Goal: Task Accomplishment & Management: Manage account settings

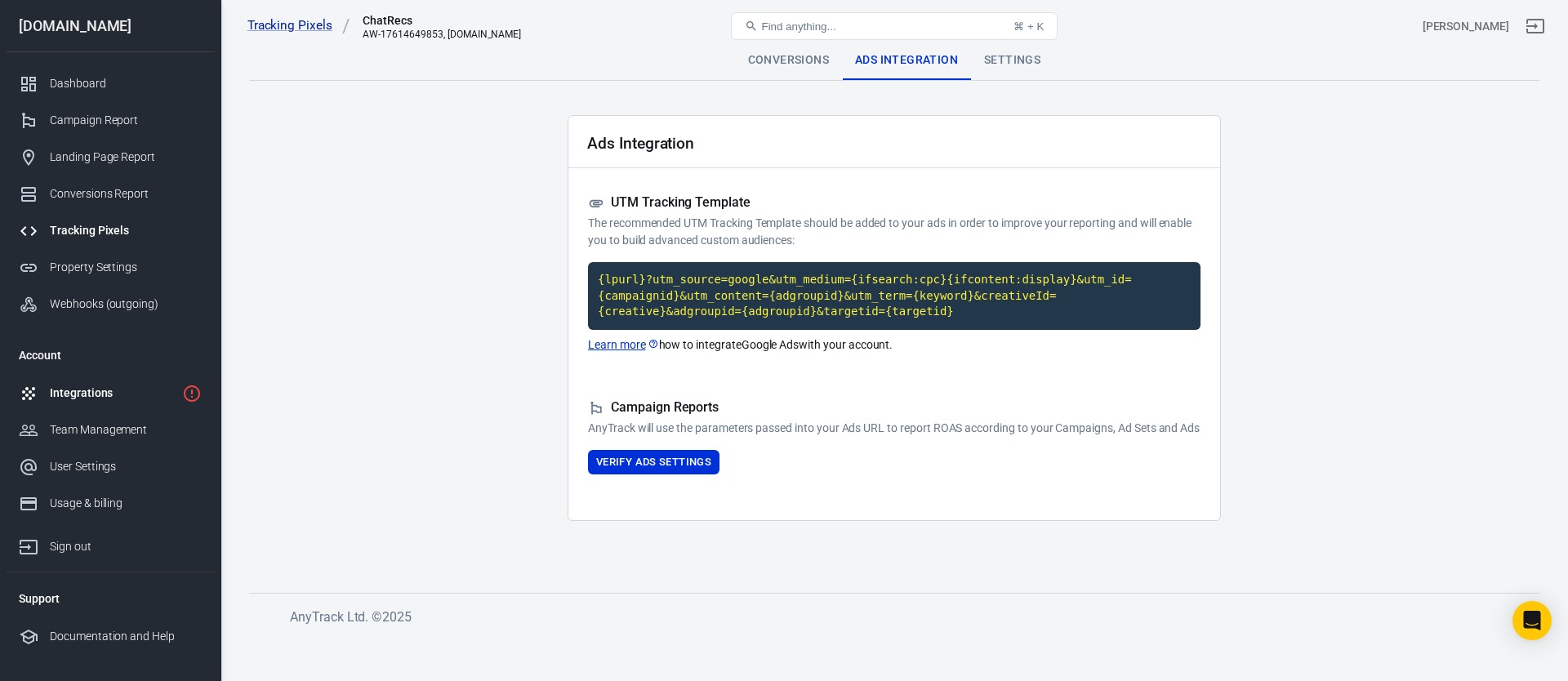
click at [91, 401] on div "Integrations" at bounding box center [112, 393] width 126 height 17
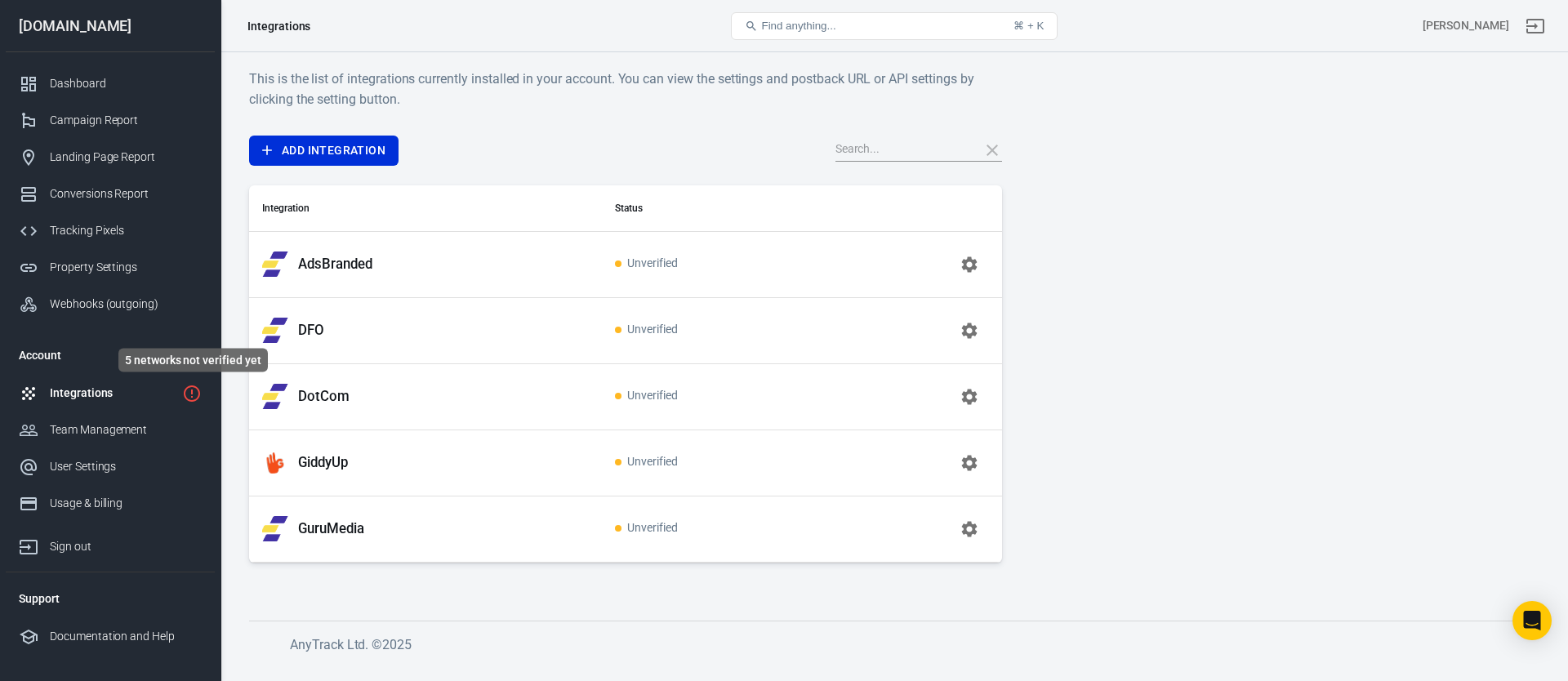
click at [194, 393] on icon "5 networks not verified yet" at bounding box center [192, 393] width 19 height 19
click at [104, 79] on div "Dashboard" at bounding box center [126, 83] width 152 height 17
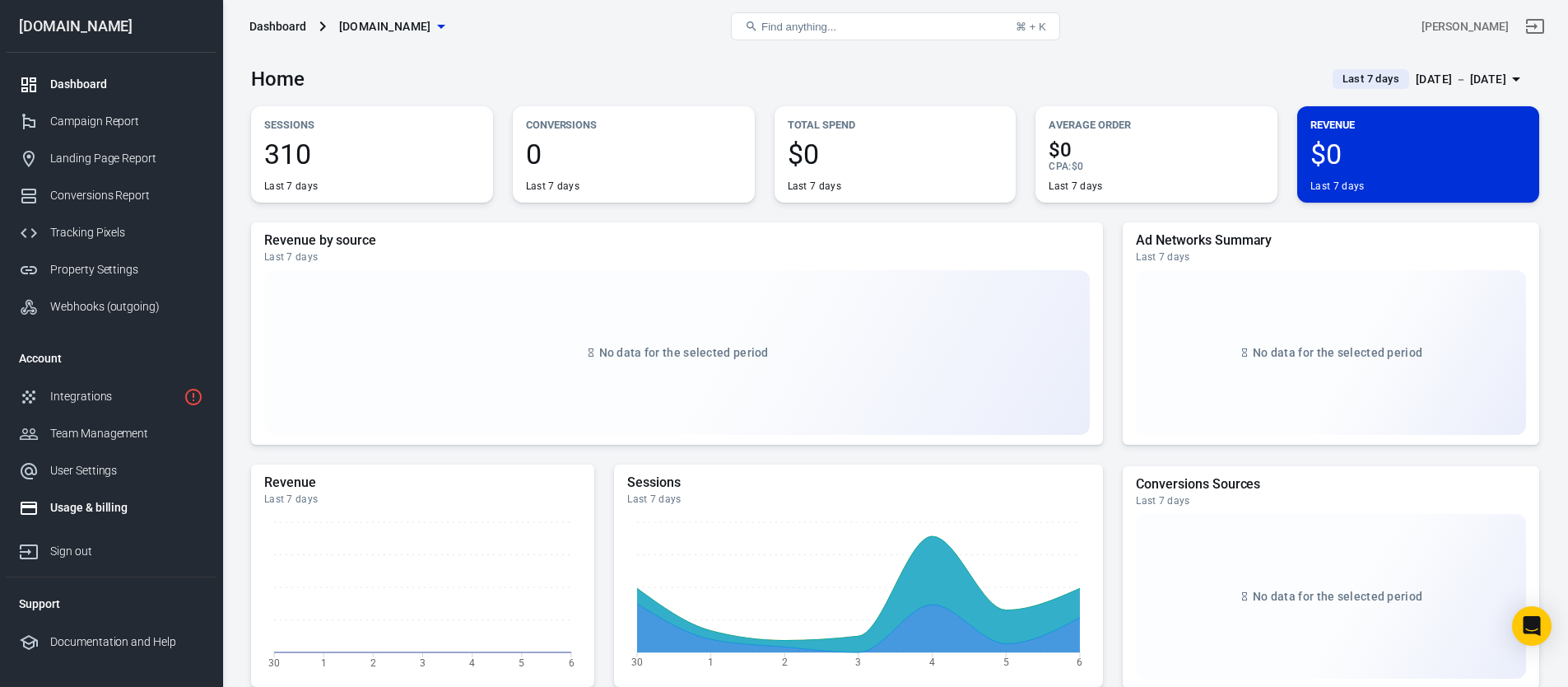
click at [88, 510] on div "Usage & billing" at bounding box center [127, 508] width 153 height 18
